Goal: Find specific page/section: Find specific page/section

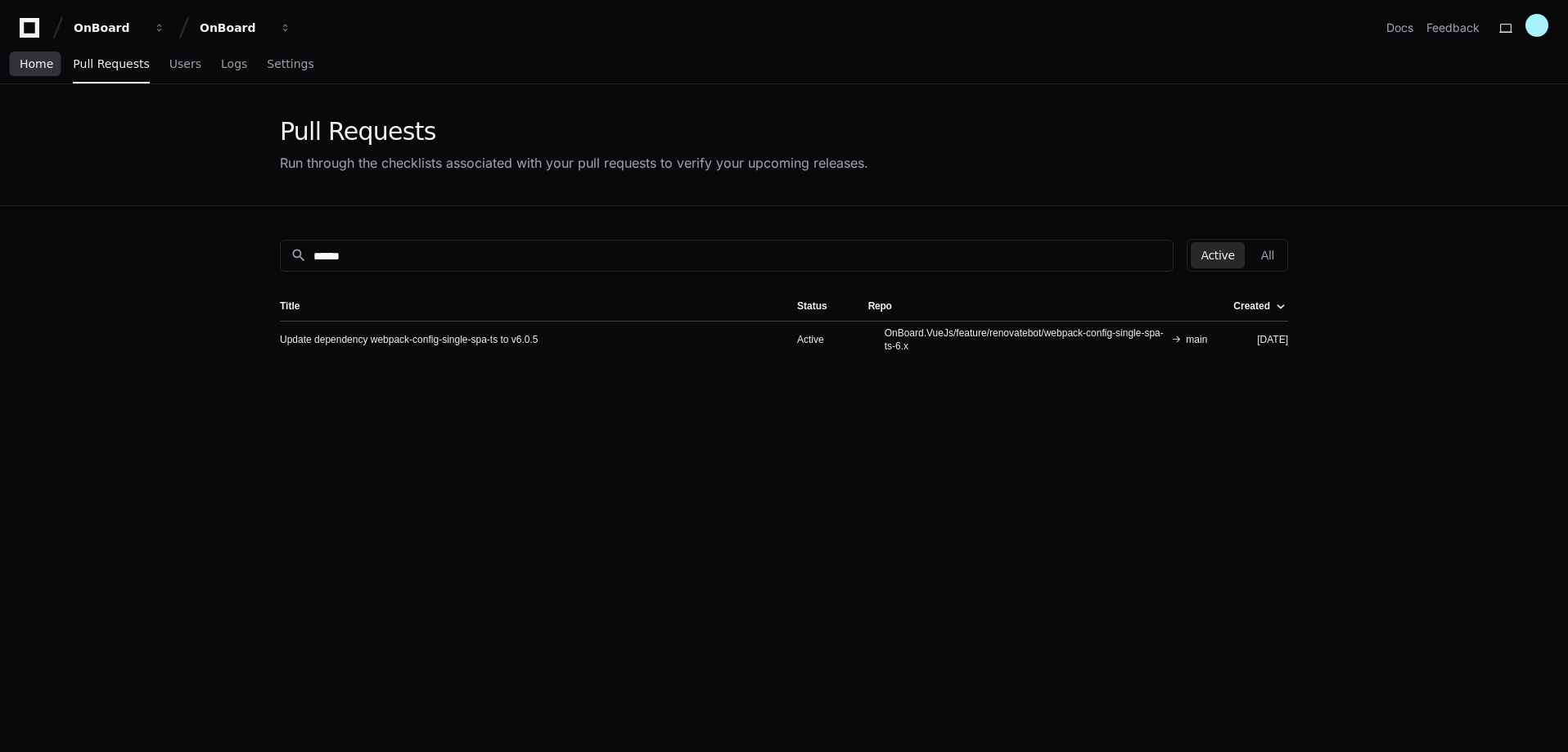
click at [46, 61] on span "Home" at bounding box center [37, 63] width 34 height 10
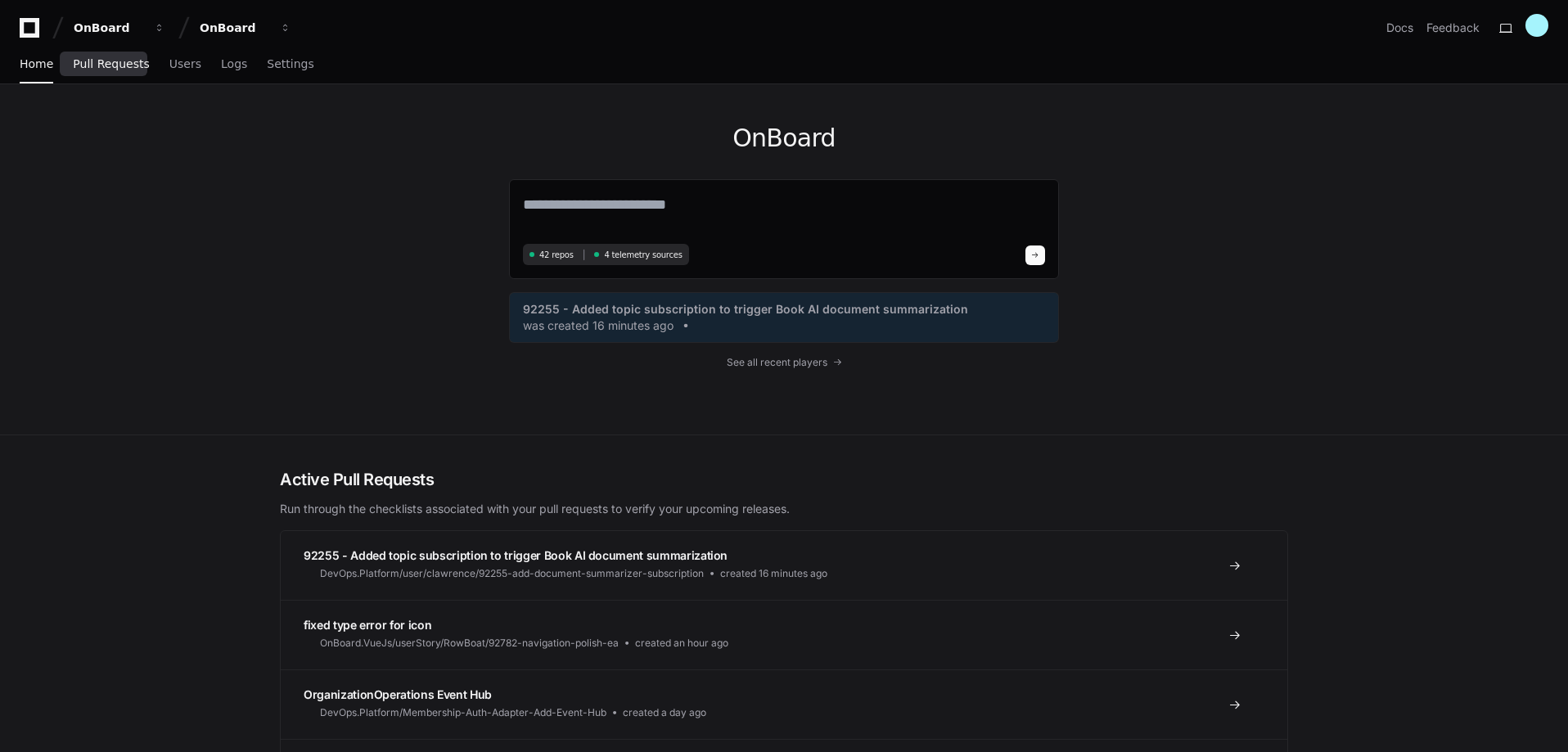
click at [90, 62] on span "Pull Requests" at bounding box center [111, 63] width 76 height 10
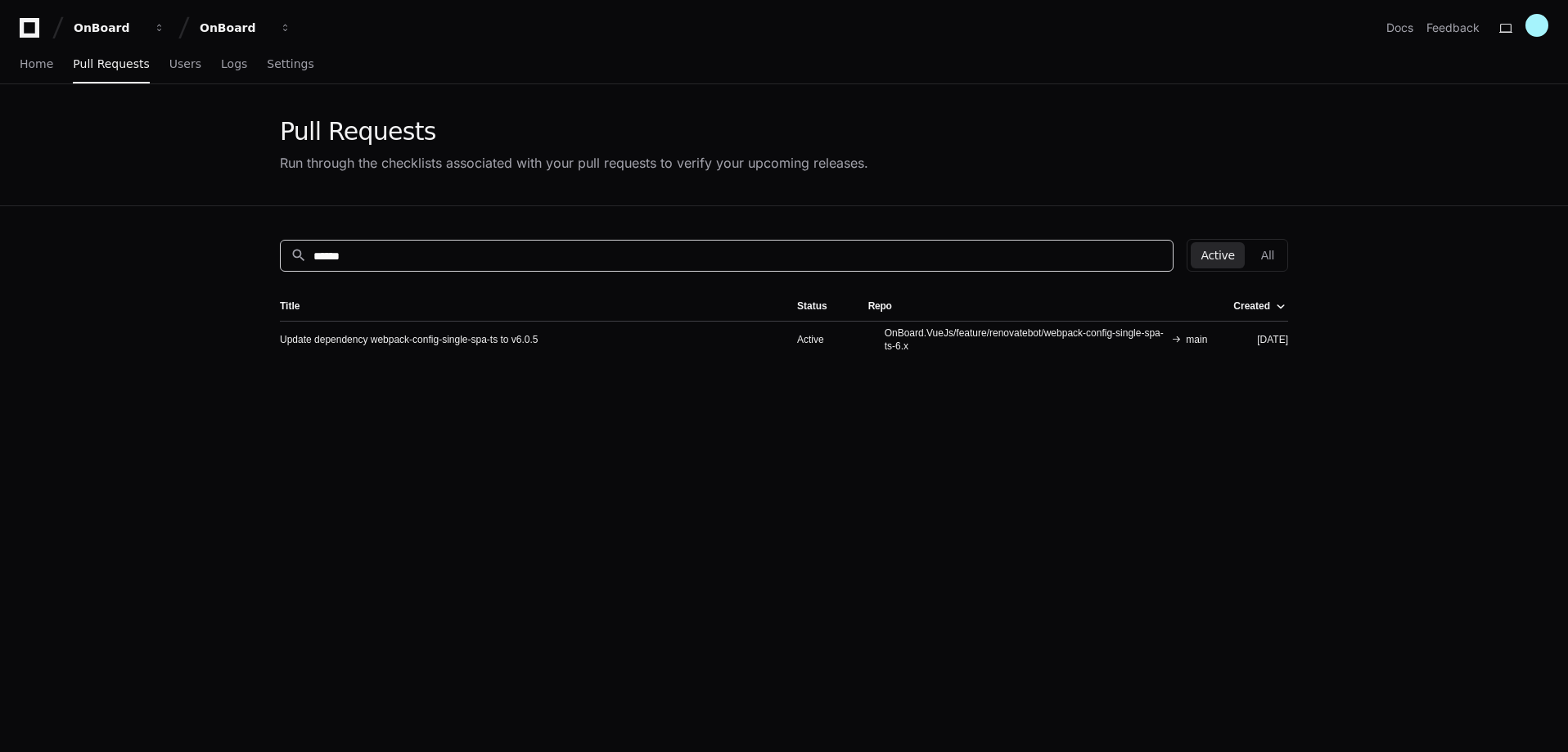
click at [731, 249] on input "******" at bounding box center [737, 256] width 849 height 17
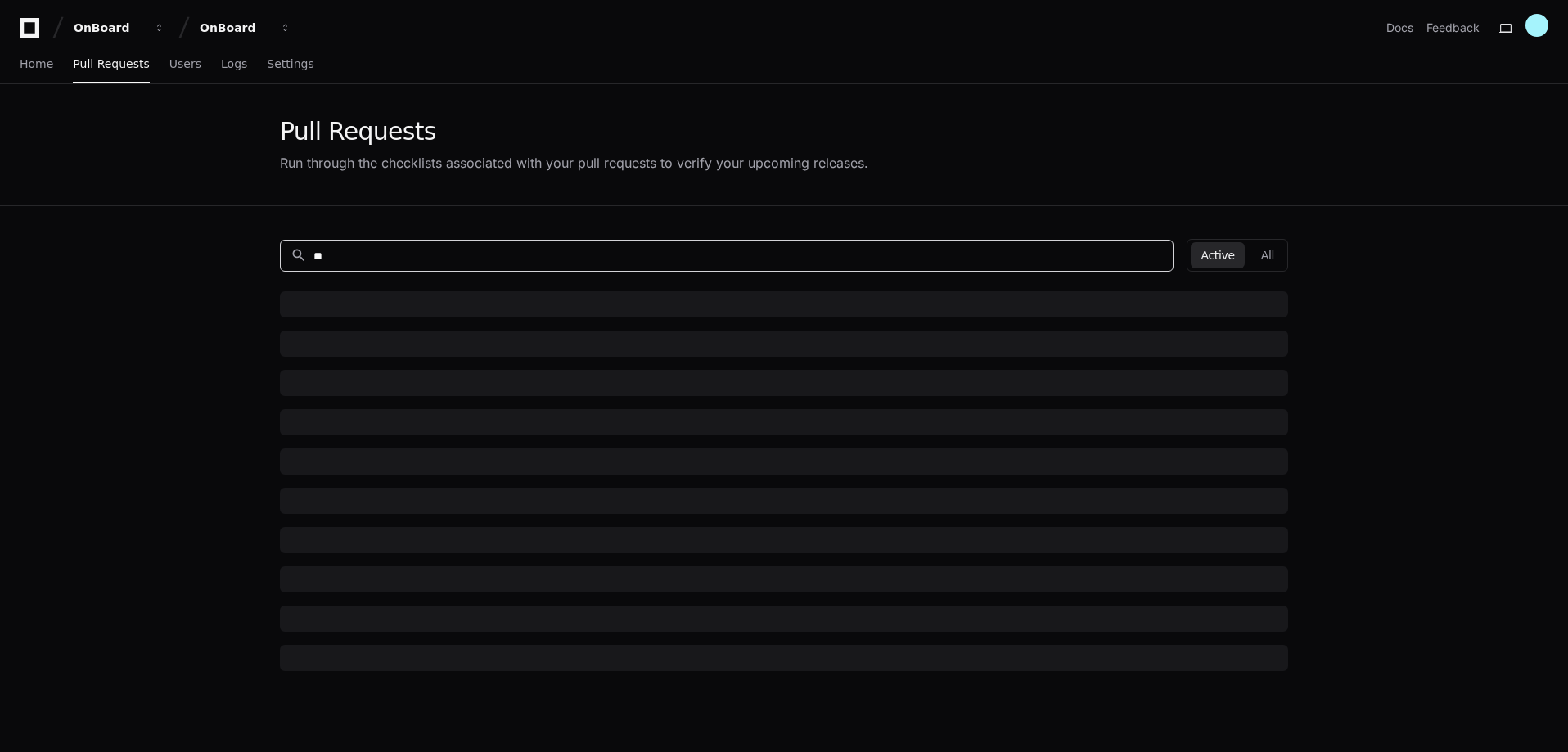
type input "*"
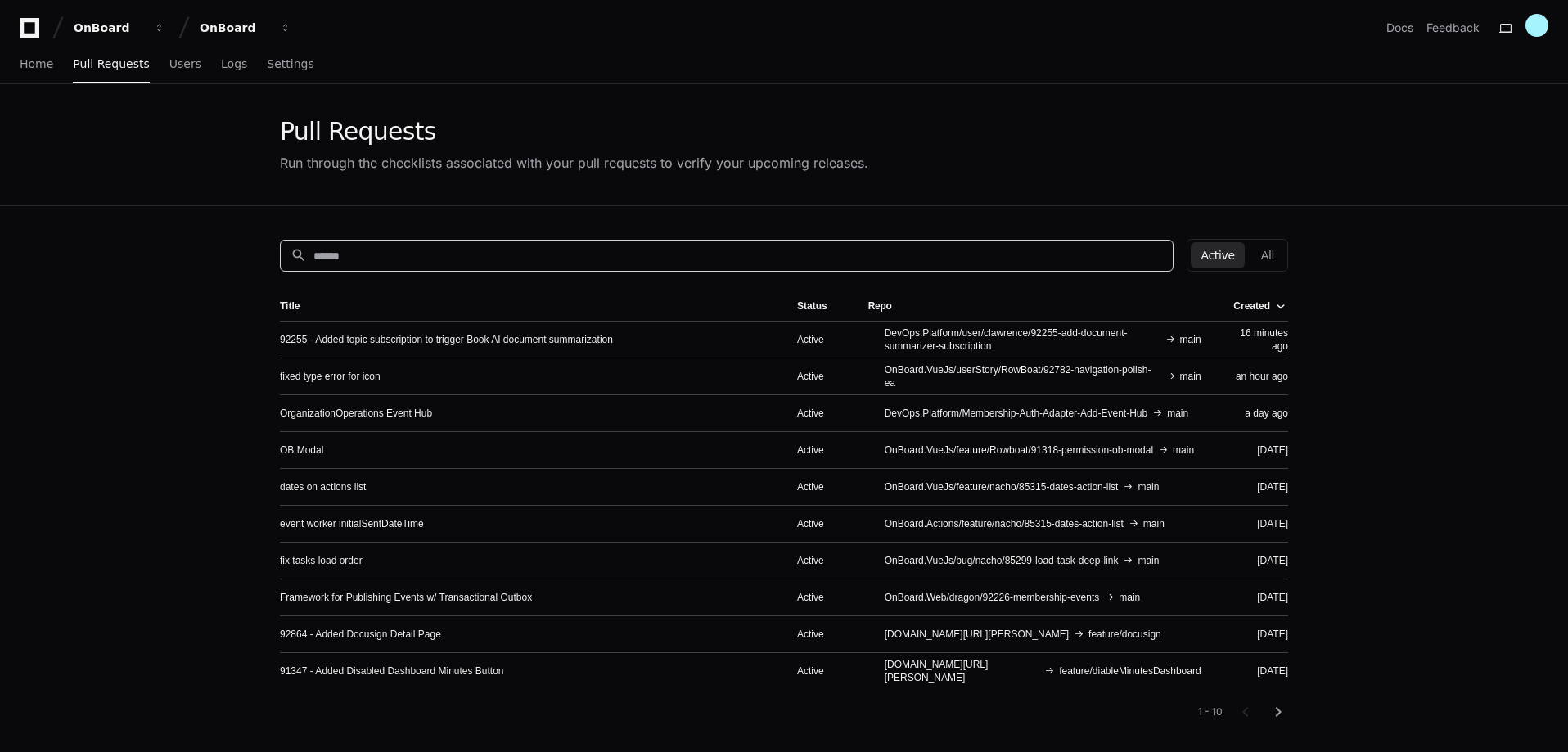
click at [173, 292] on app-pull-request-list-page "Pull Requests Run through the checklists associated with your pull requests to …" at bounding box center [784, 521] width 1568 height 874
click at [33, 62] on span "Home" at bounding box center [37, 63] width 34 height 10
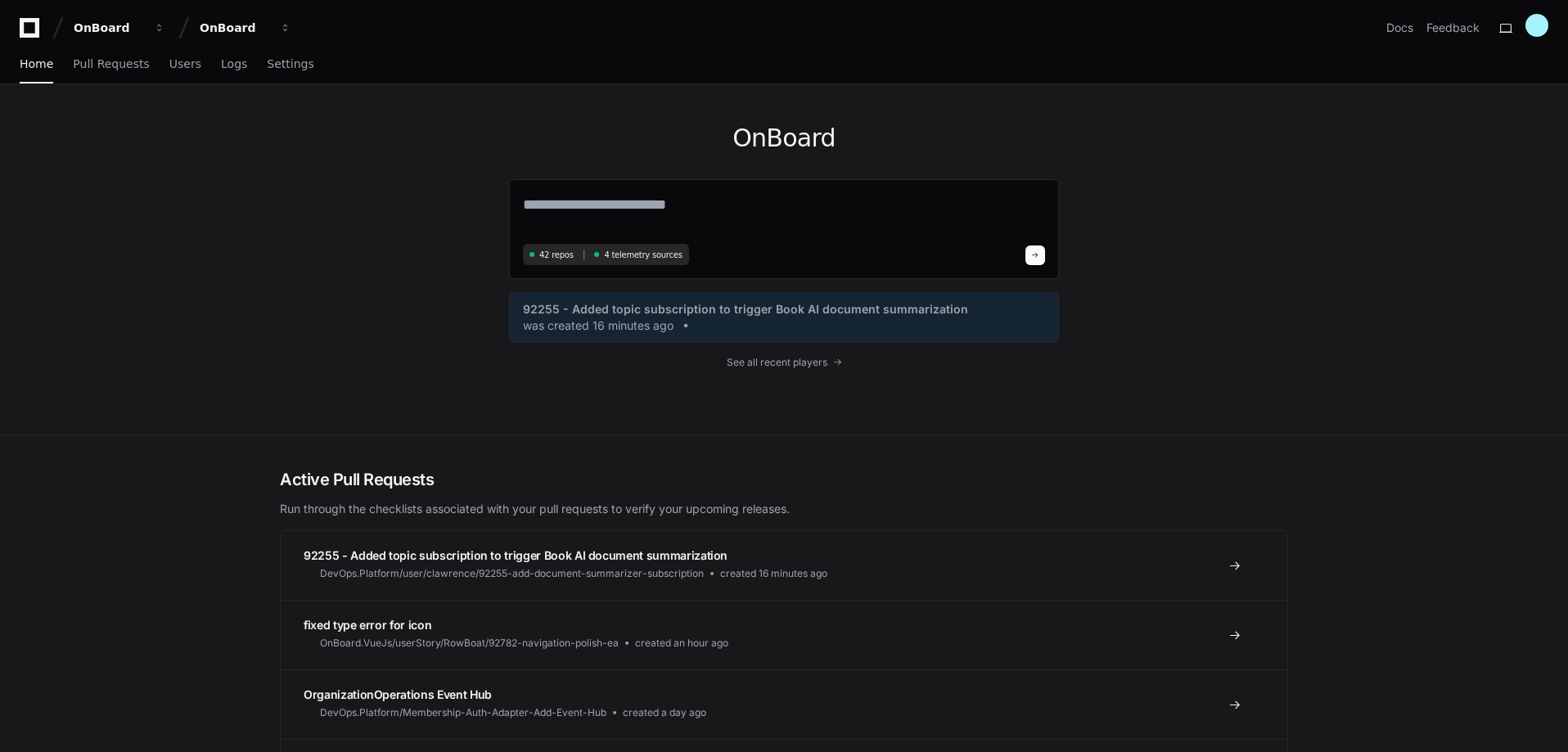
drag, startPoint x: 83, startPoint y: 1, endPoint x: 430, endPoint y: 196, distance: 398.0
click at [430, 196] on div "OnBoard 42 repos 4 telemetry sources 92255 - Added topic subscription to trigge…" at bounding box center [784, 259] width 1048 height 350
click at [1545, 29] on div at bounding box center [1537, 25] width 23 height 23
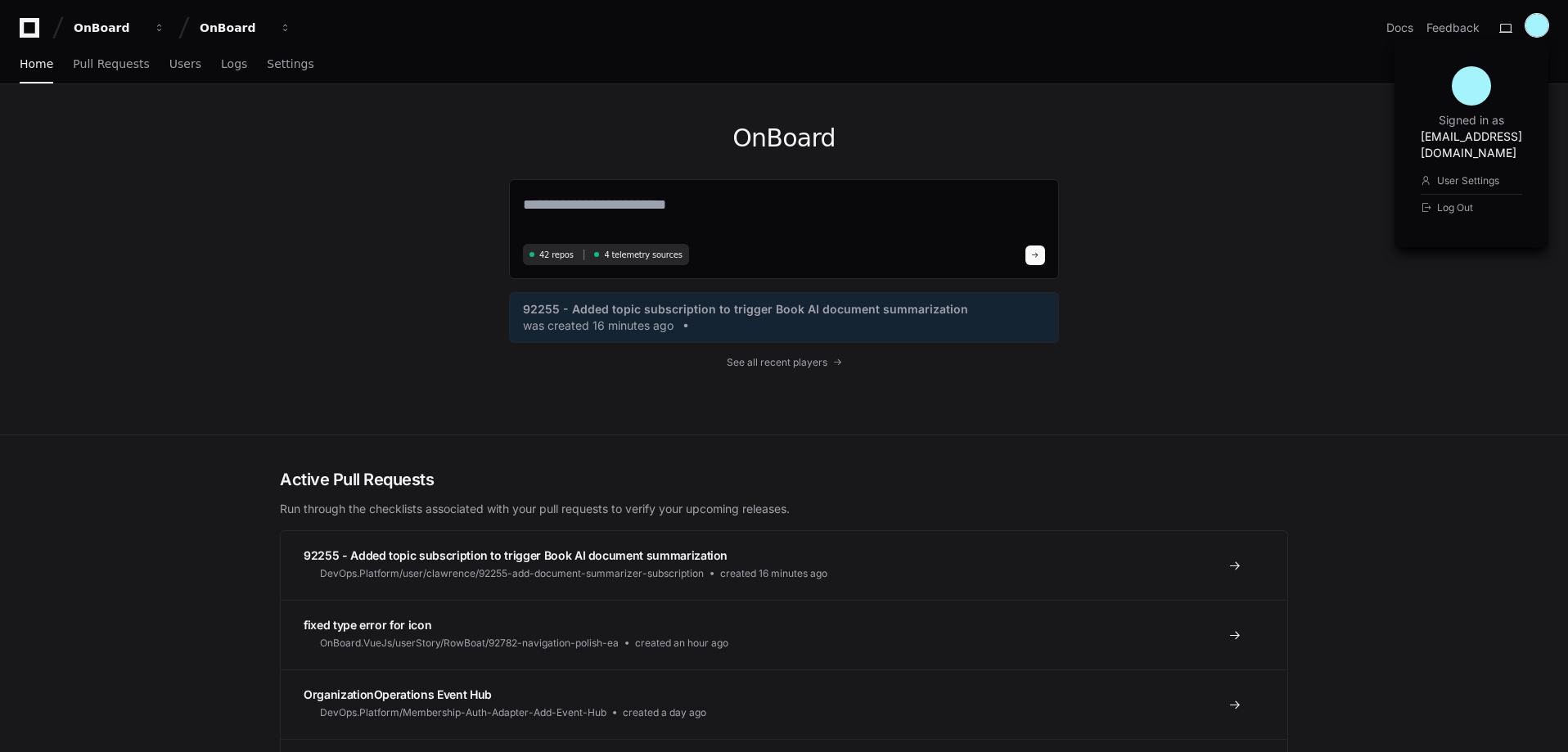
click at [1546, 26] on div at bounding box center [1537, 25] width 23 height 23
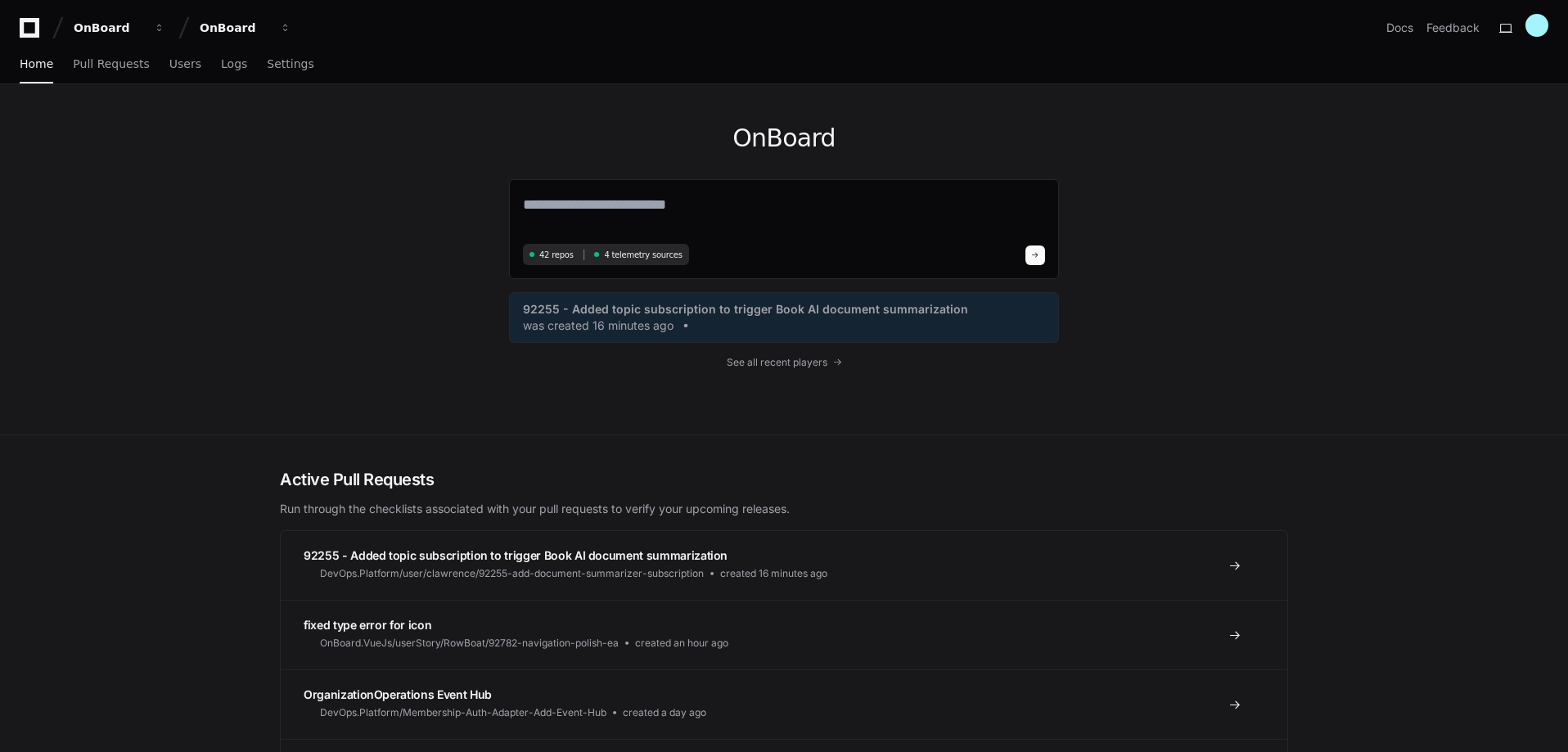
click at [1261, 204] on div "OnBoard 42 repos 4 telemetry sources 92255 - Added topic subscription to trigge…" at bounding box center [784, 259] width 1048 height 350
click at [120, 67] on span "Pull Requests" at bounding box center [111, 63] width 76 height 10
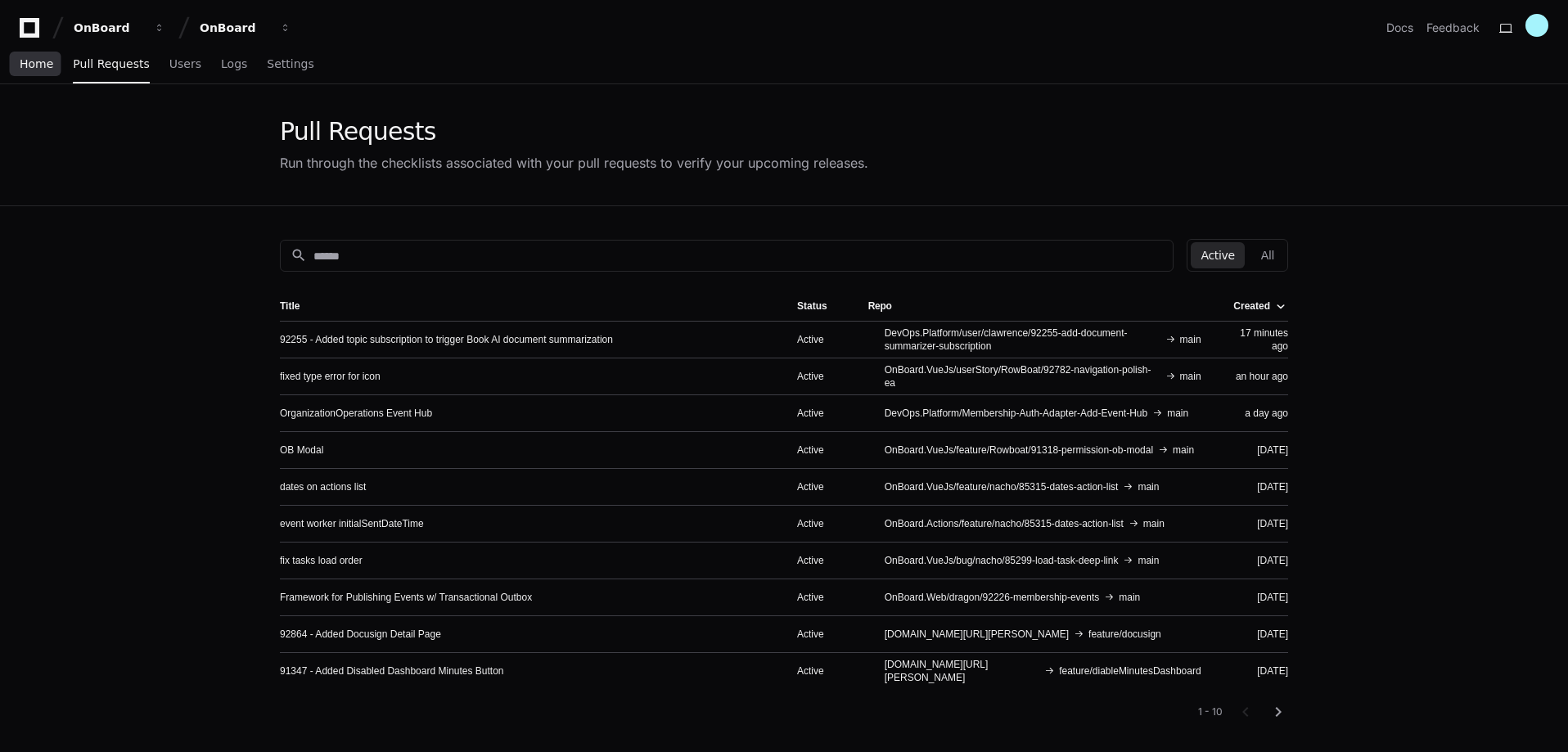
click at [40, 58] on span "Home" at bounding box center [37, 63] width 34 height 10
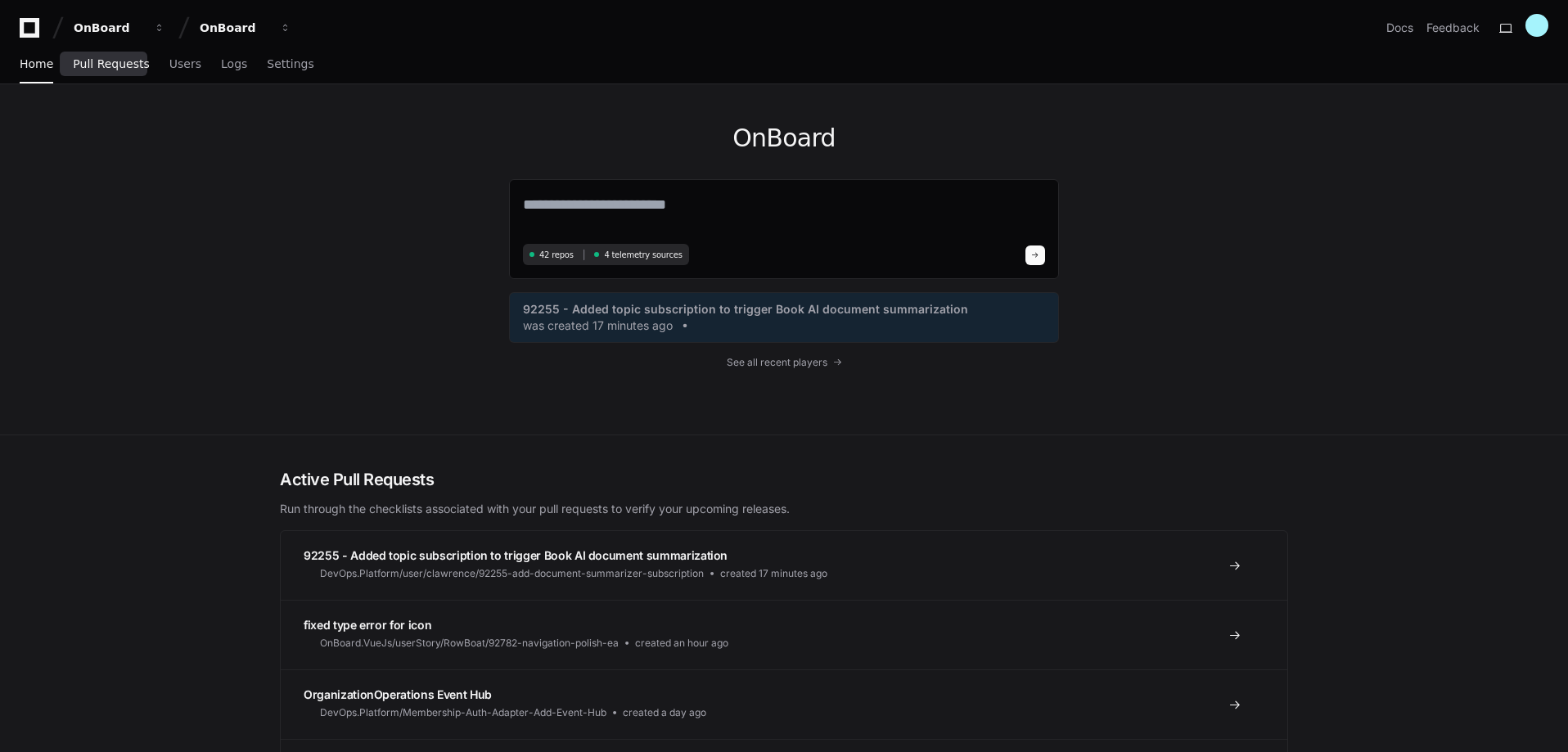
click at [115, 67] on span "Pull Requests" at bounding box center [111, 63] width 76 height 10
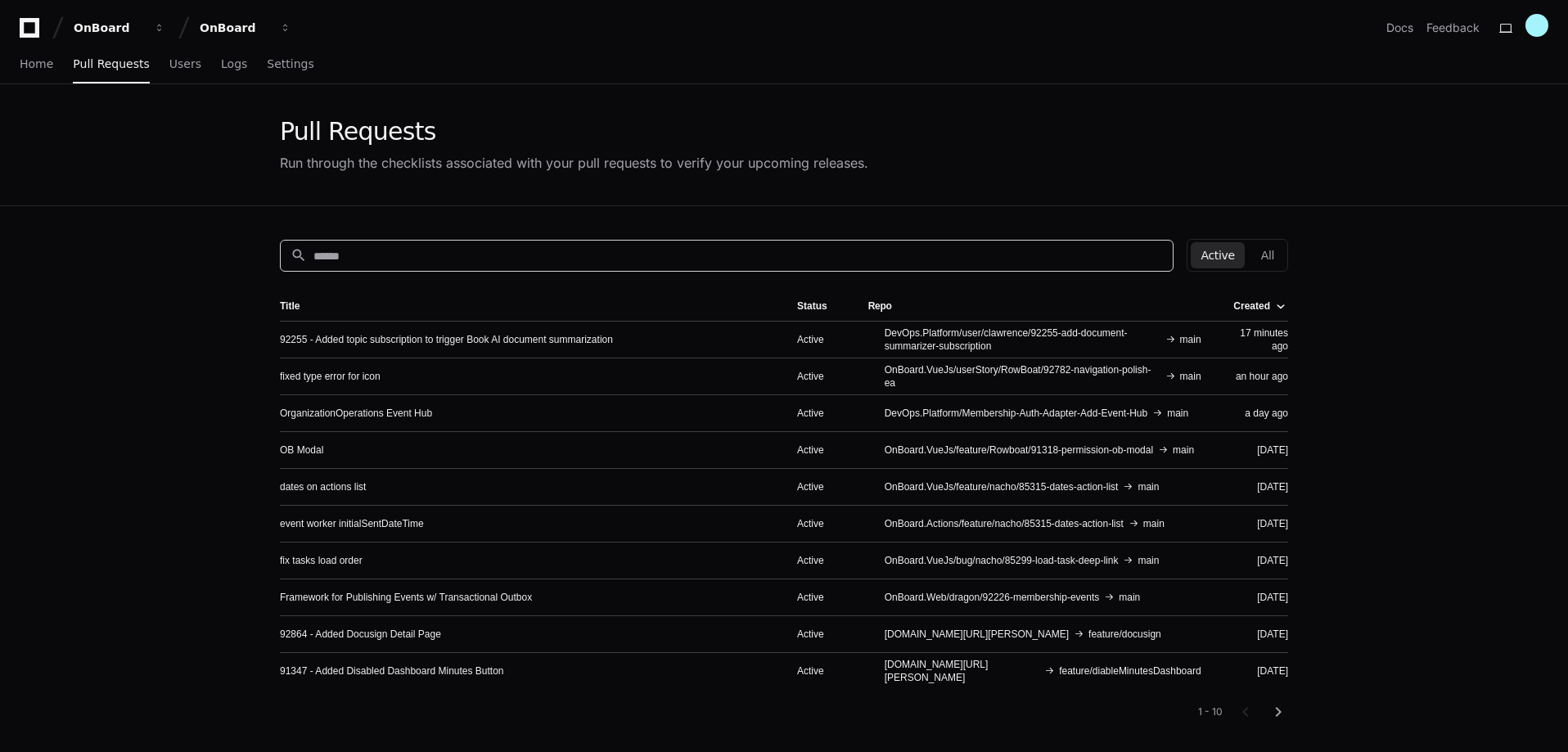
click at [456, 248] on input at bounding box center [737, 256] width 849 height 17
click at [774, 260] on input at bounding box center [737, 256] width 849 height 17
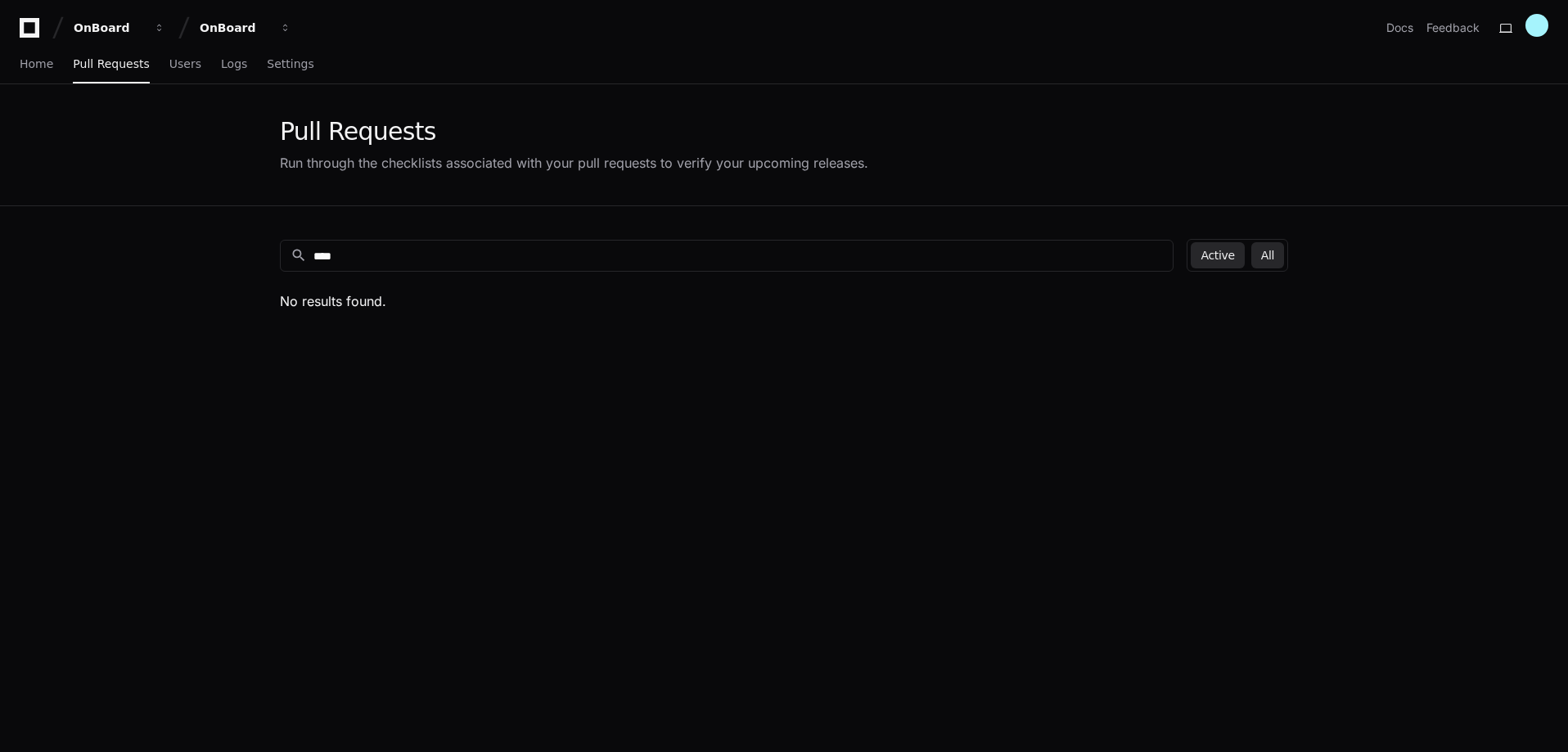
click at [1281, 261] on button "All" at bounding box center [1268, 255] width 33 height 26
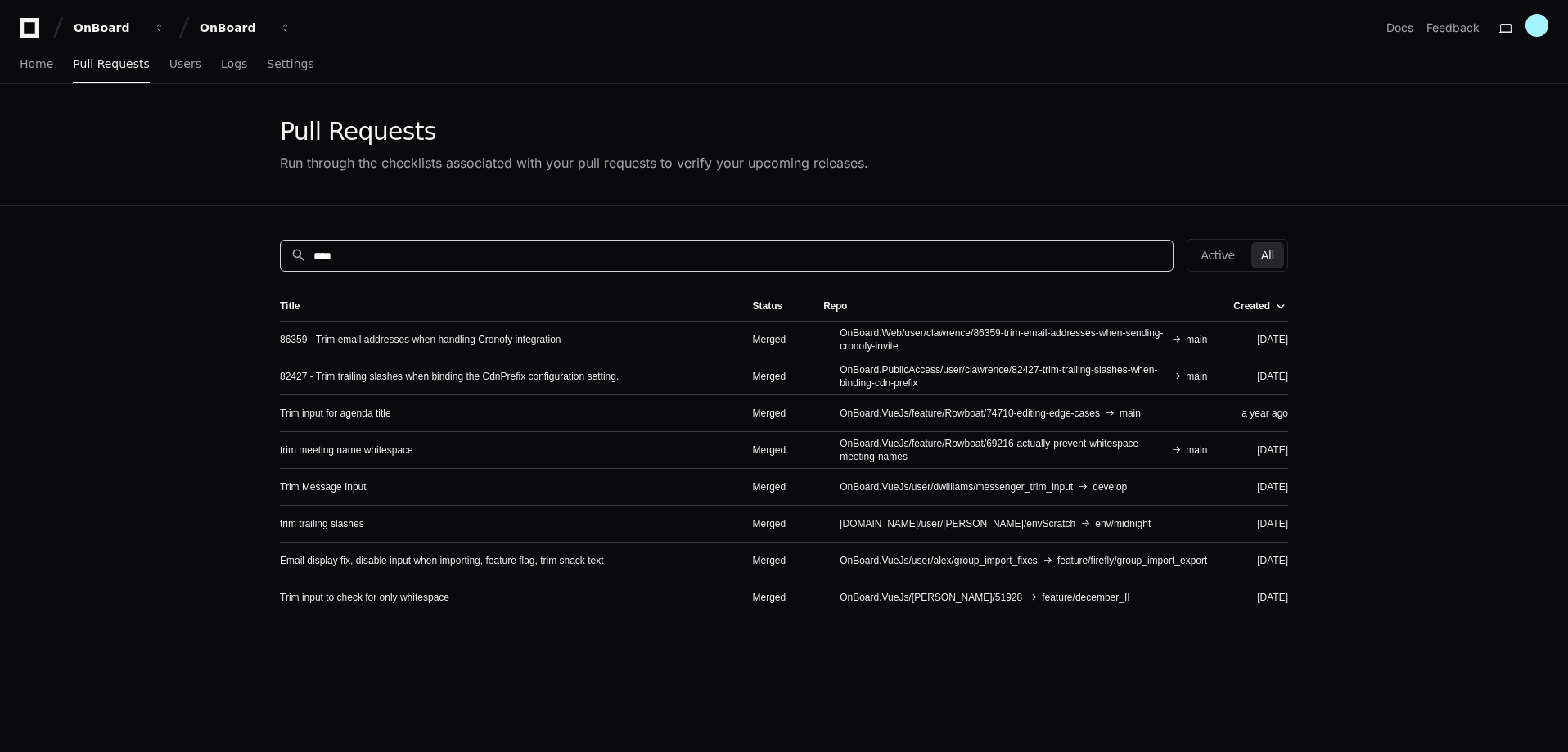
click at [465, 261] on input "****" at bounding box center [737, 256] width 849 height 17
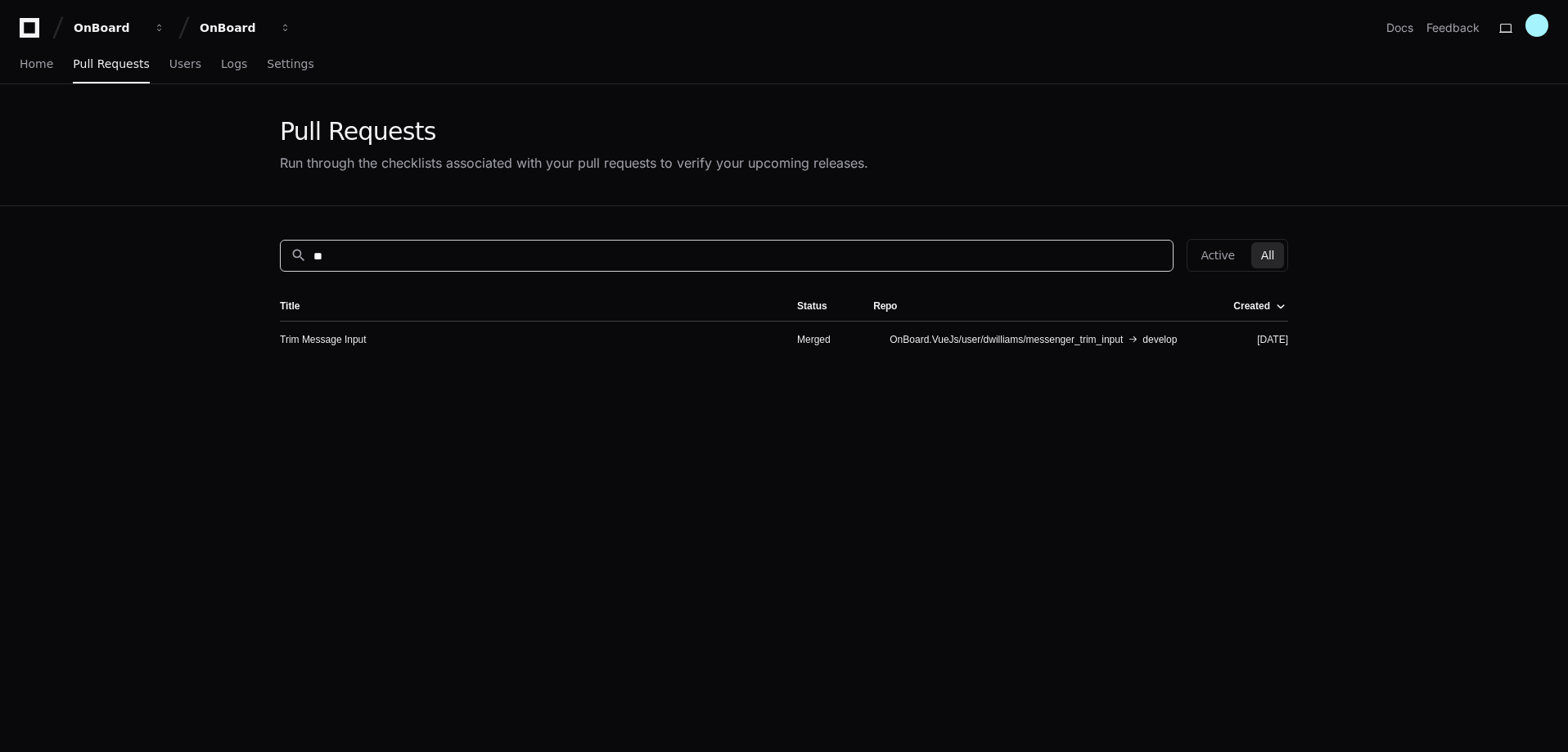
type input "*"
